Goal: Find contact information: Find contact information

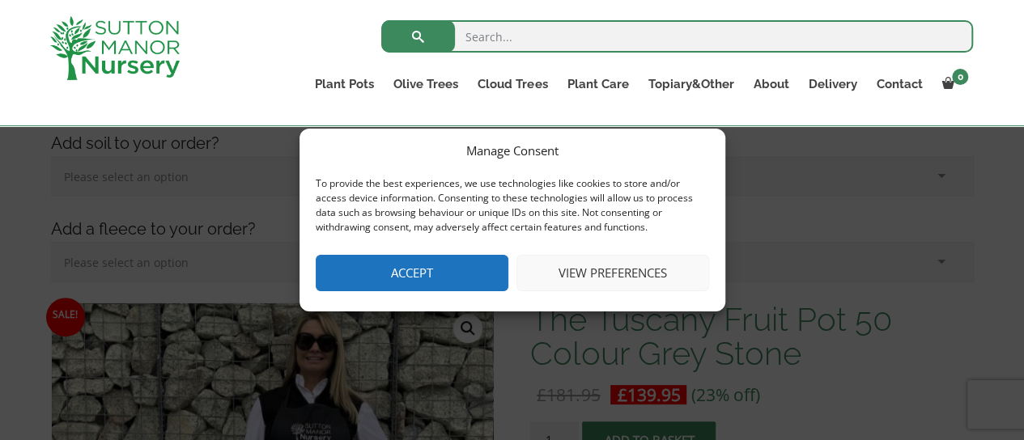
scroll to position [214, 0]
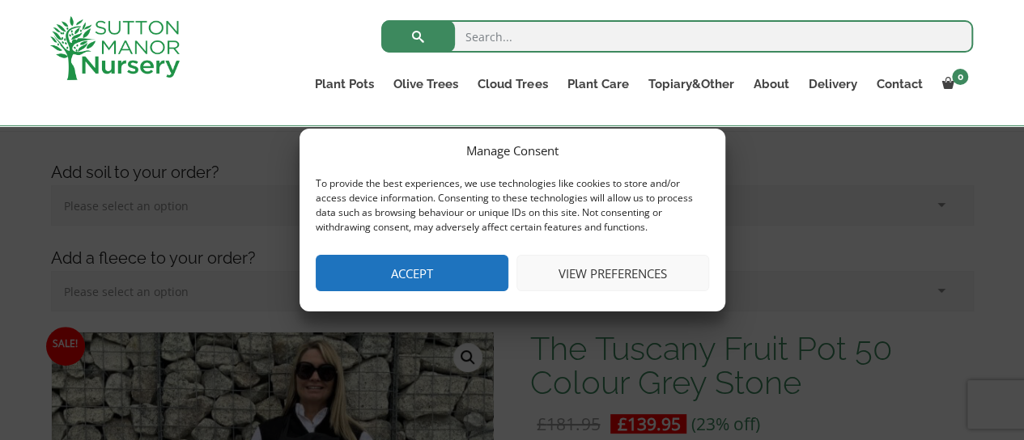
click at [437, 276] on button "Accept" at bounding box center [412, 273] width 193 height 36
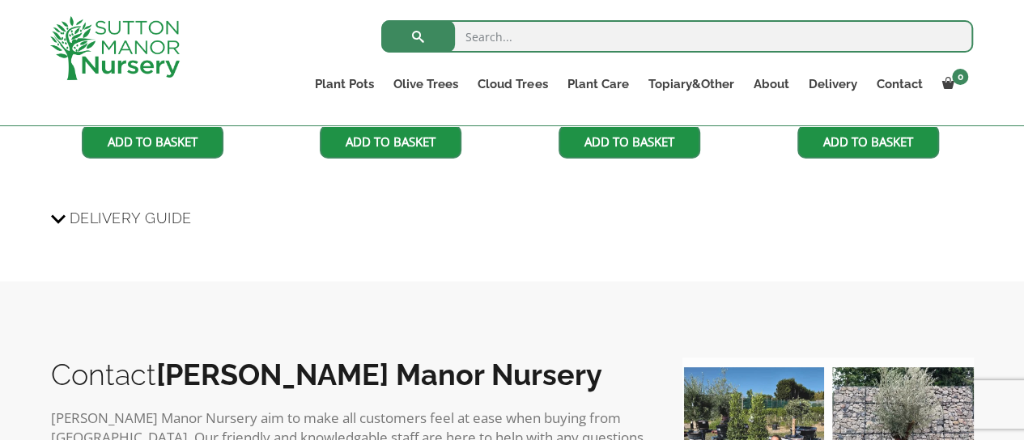
scroll to position [1454, 0]
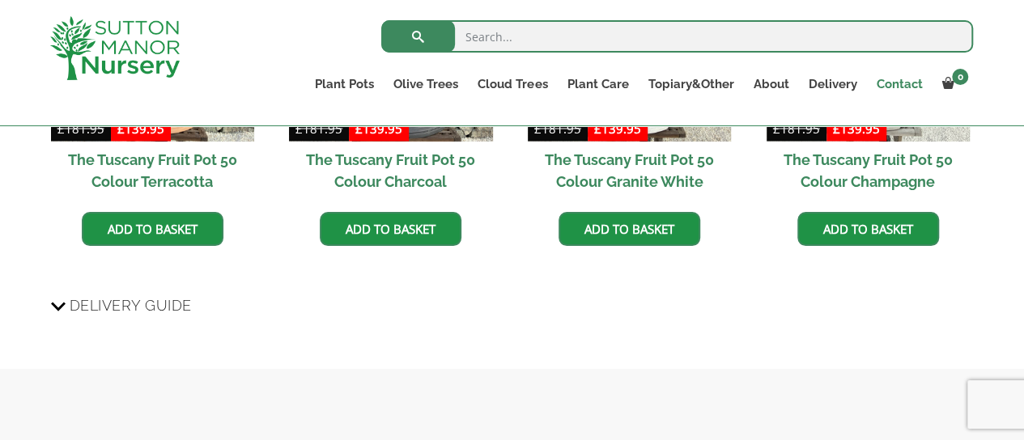
click at [907, 86] on link "Contact" at bounding box center [899, 84] width 66 height 23
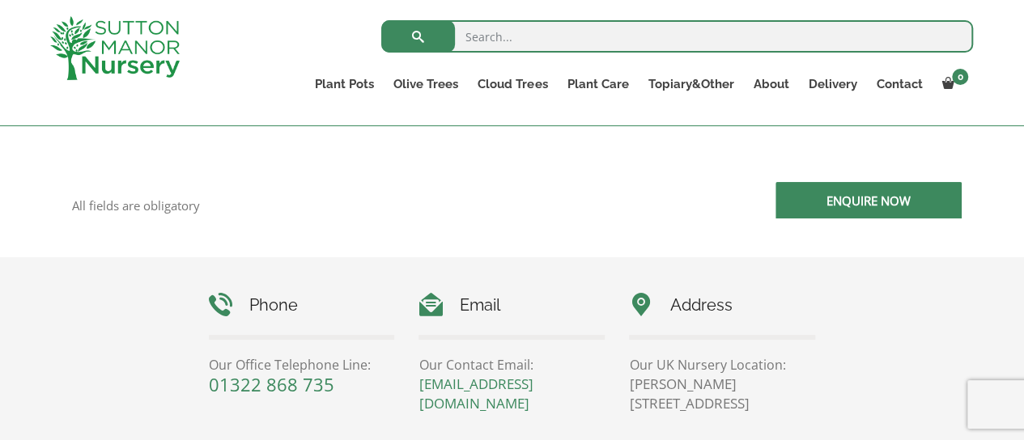
scroll to position [729, 0]
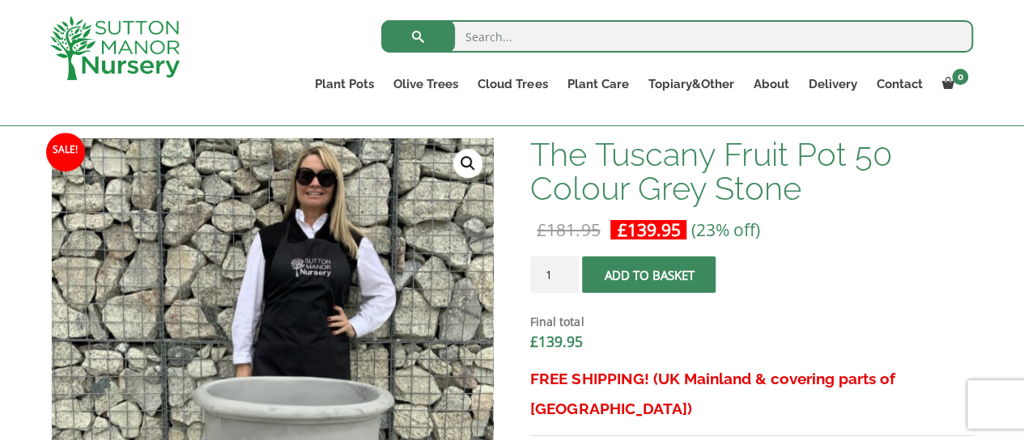
scroll to position [402, 0]
